Goal: Information Seeking & Learning: Learn about a topic

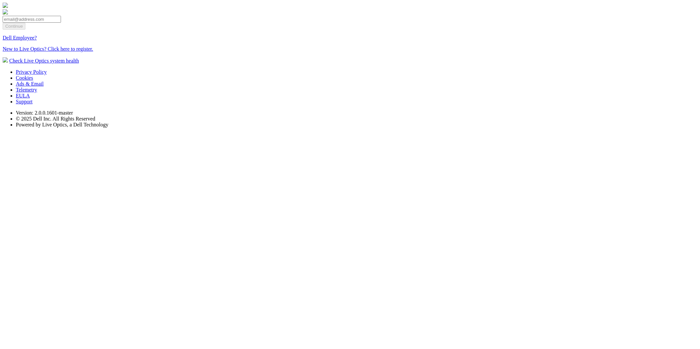
click at [61, 23] on input "email" at bounding box center [32, 19] width 58 height 7
type input "[EMAIL_ADDRESS][DOMAIN_NAME]"
click at [25, 30] on input "Continue" at bounding box center [14, 26] width 23 height 7
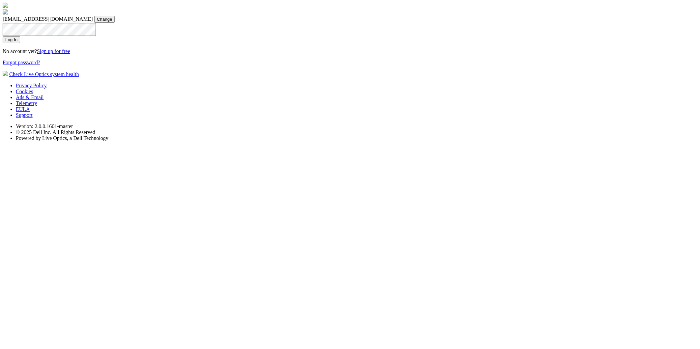
click at [20, 43] on input "Log In" at bounding box center [11, 39] width 17 height 7
click at [199, 77] on section "dpackadmin@liveoptics.com dpackadmin@liveoptics.com Change Log In No account ye…" at bounding box center [350, 40] width 695 height 75
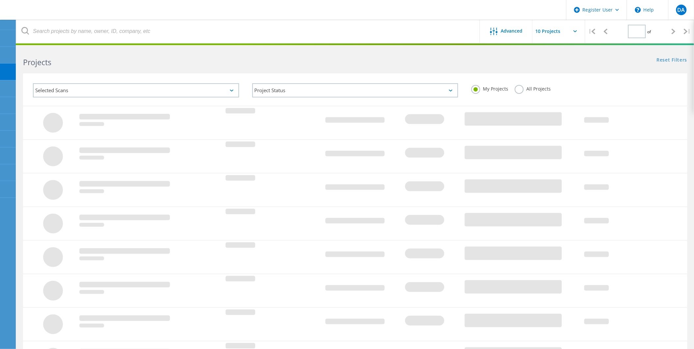
type input "1"
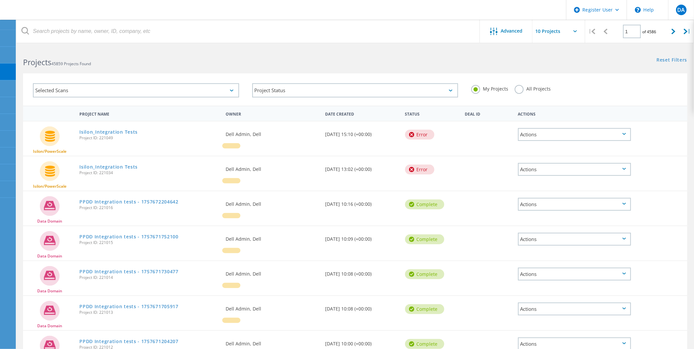
click at [203, 95] on div "Selected Scans" at bounding box center [136, 90] width 206 height 14
click at [120, 93] on div "Selected Scans" at bounding box center [136, 90] width 206 height 14
click at [226, 88] on div "Selected Scans" at bounding box center [136, 90] width 206 height 14
click at [132, 89] on div "Selected Scans" at bounding box center [136, 90] width 206 height 14
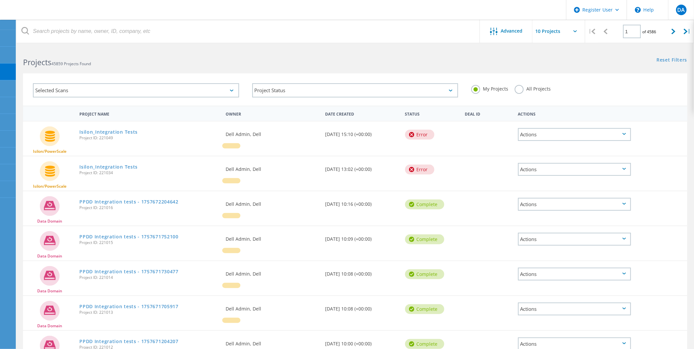
click at [132, 89] on div "Selected Scans" at bounding box center [136, 90] width 206 height 14
click at [231, 91] on icon at bounding box center [232, 91] width 4 height 2
click at [542, 88] on label "All Projects" at bounding box center [533, 88] width 36 height 6
click at [0, 0] on input "All Projects" at bounding box center [0, 0] width 0 height 0
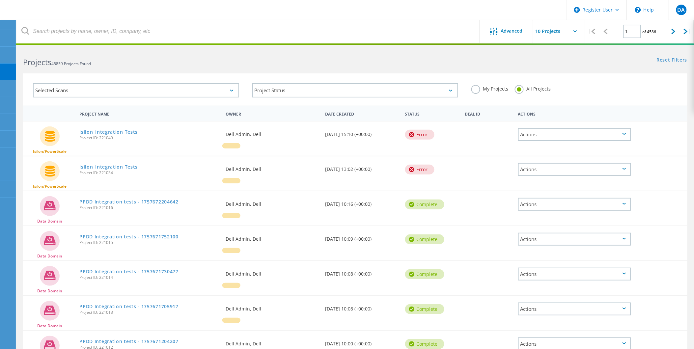
click at [487, 92] on div "My Projects" at bounding box center [490, 90] width 37 height 10
click at [488, 87] on label "My Projects" at bounding box center [490, 88] width 37 height 6
click at [0, 0] on input "My Projects" at bounding box center [0, 0] width 0 height 0
click at [168, 86] on div "Selected Scans" at bounding box center [136, 90] width 206 height 14
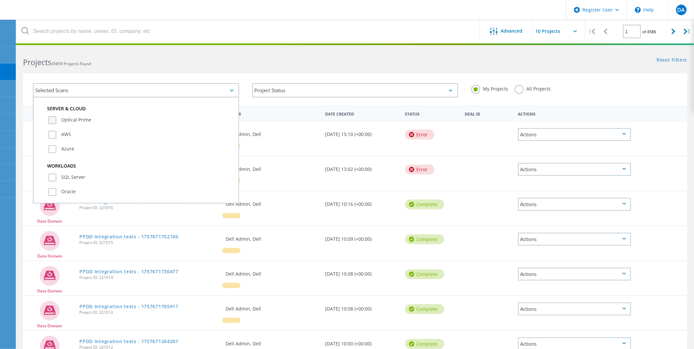
click at [80, 116] on label "Optical Prime" at bounding box center [141, 120] width 187 height 8
click at [0, 0] on input "Optical Prime" at bounding box center [0, 0] width 0 height 0
click at [596, 98] on div "My Projects All Projects" at bounding box center [575, 89] width 220 height 24
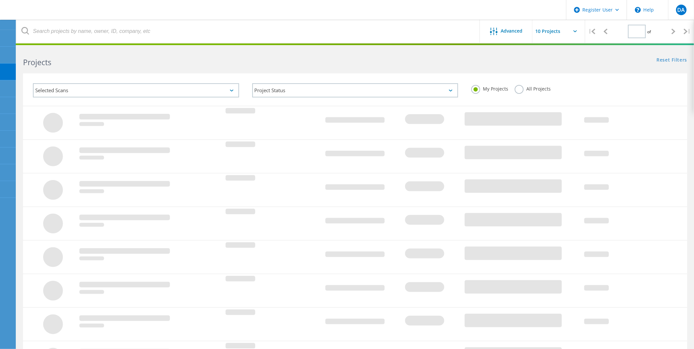
type input "1"
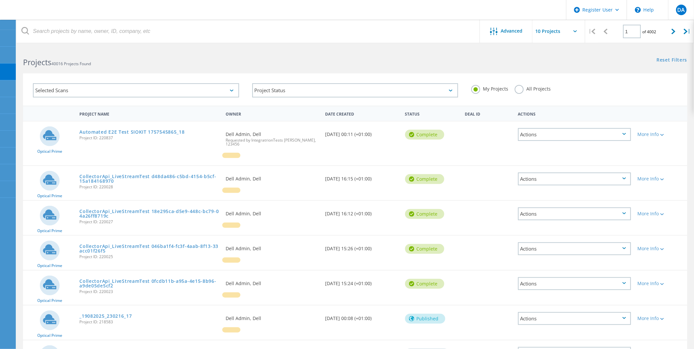
click at [195, 88] on div "Selected Scans" at bounding box center [136, 90] width 206 height 14
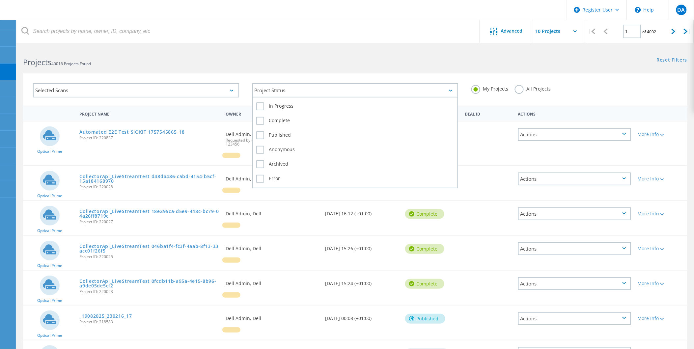
click at [302, 91] on div "Project Status" at bounding box center [355, 90] width 206 height 14
click at [279, 103] on label "In Progress" at bounding box center [355, 107] width 198 height 8
click at [0, 0] on input "In Progress" at bounding box center [0, 0] width 0 height 0
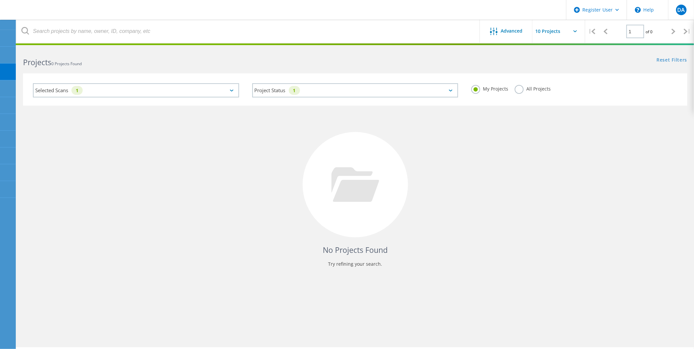
click at [630, 104] on div "Selected Scans 1 Project Status 1 In Progress Complete Published Anonymous Arch…" at bounding box center [355, 91] width 658 height 29
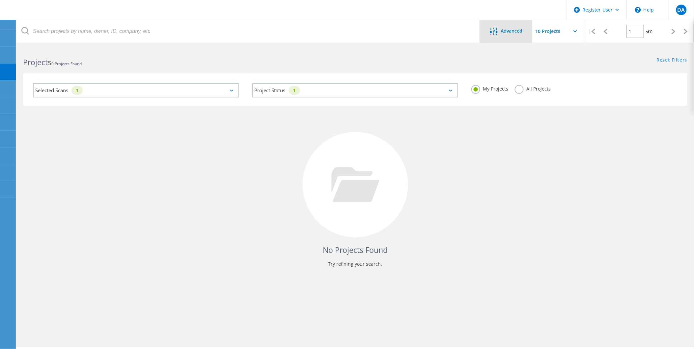
click at [506, 29] on span "Advanced" at bounding box center [512, 31] width 22 height 5
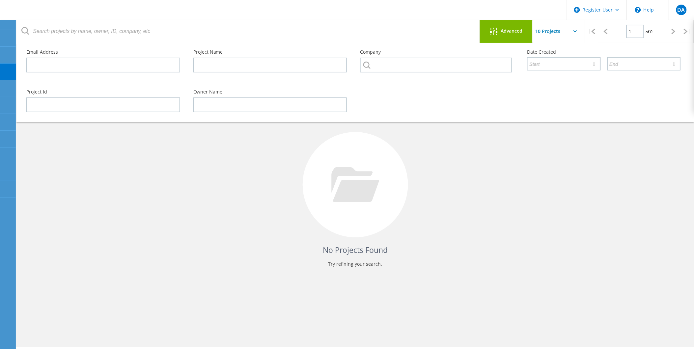
click at [506, 29] on span "Advanced" at bounding box center [512, 31] width 22 height 5
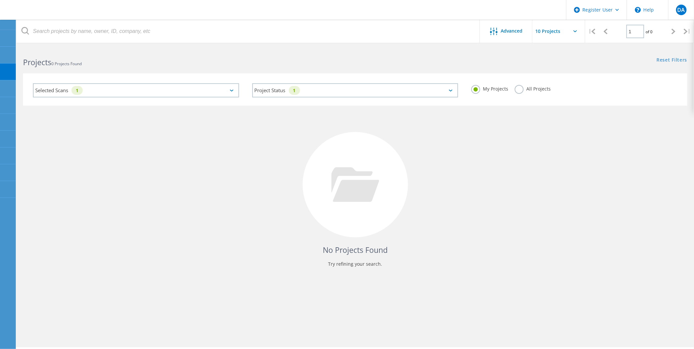
click at [138, 92] on div "Selected Scans 1" at bounding box center [136, 90] width 206 height 14
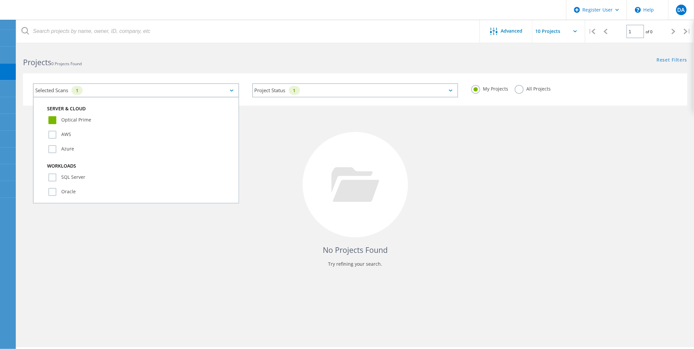
click at [539, 87] on label "All Projects" at bounding box center [533, 88] width 36 height 6
click at [0, 0] on input "All Projects" at bounding box center [0, 0] width 0 height 0
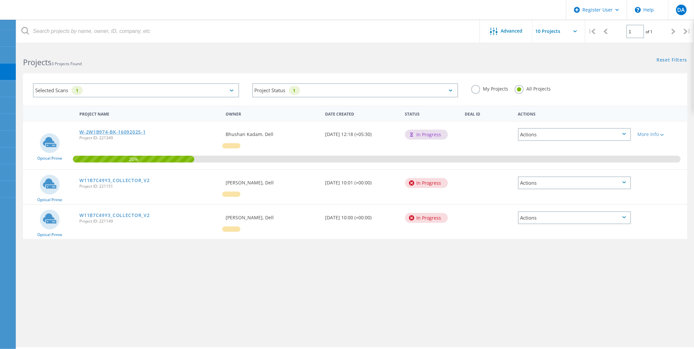
click at [121, 131] on link "W-2W1B974-BK-16092025-1" at bounding box center [112, 132] width 66 height 5
click at [129, 131] on link "W-2W1B974-BK-16092025-1" at bounding box center [112, 132] width 66 height 5
